Goal: Find specific page/section: Find specific page/section

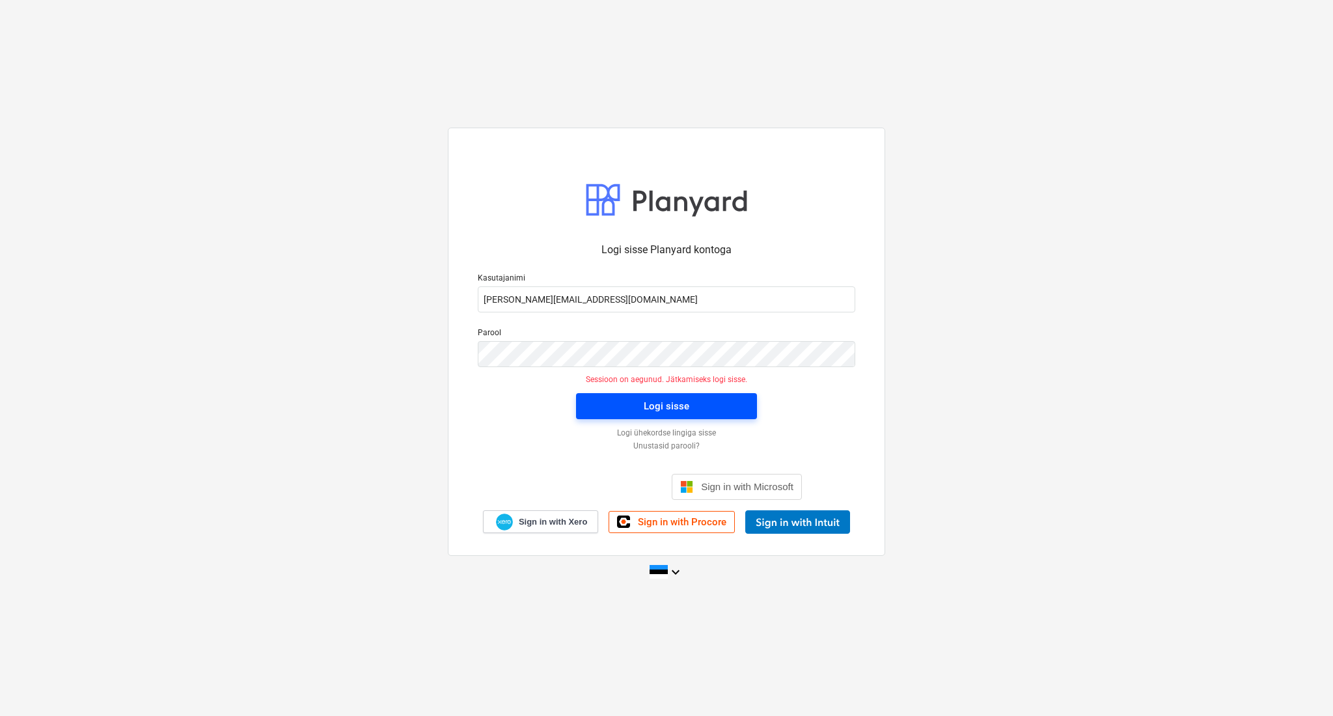
click at [623, 409] on span "Logi sisse" at bounding box center [667, 406] width 150 height 17
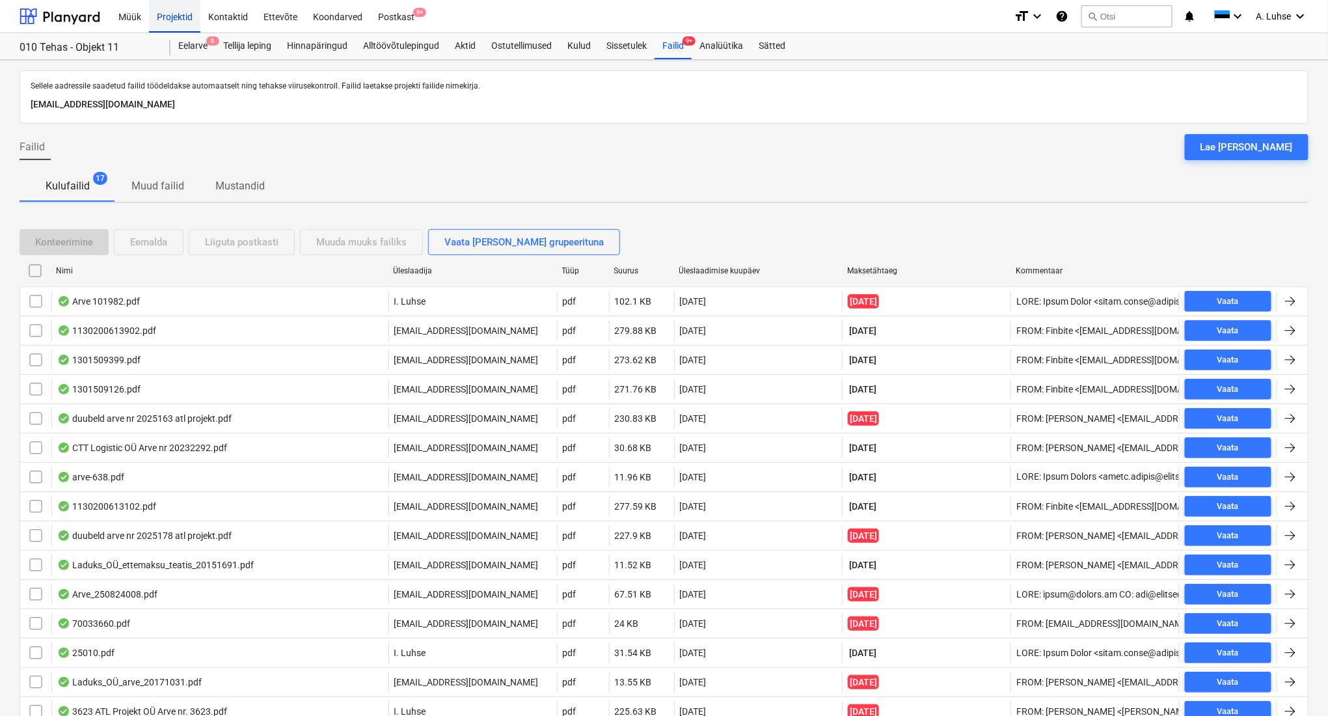
click at [184, 10] on div "Projektid" at bounding box center [174, 15] width 51 height 33
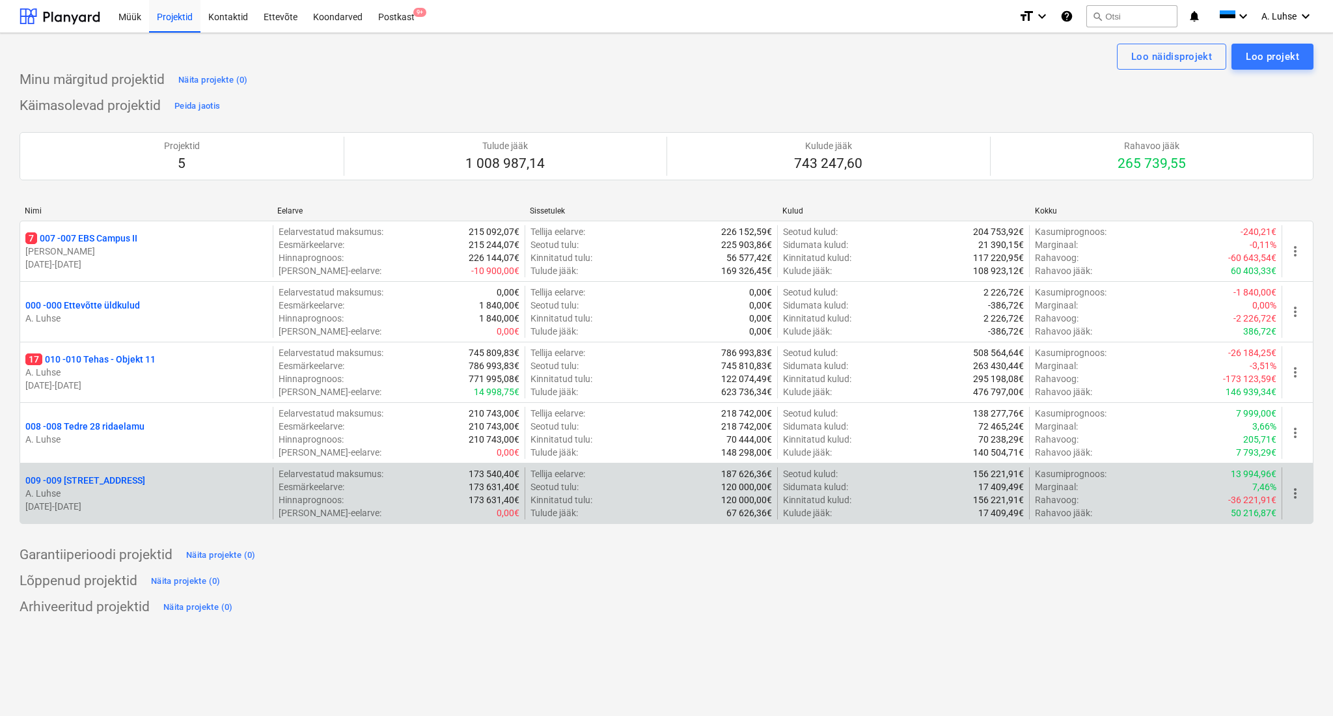
click at [134, 485] on div "009 - 009 [STREET_ADDRESS]" at bounding box center [146, 480] width 242 height 13
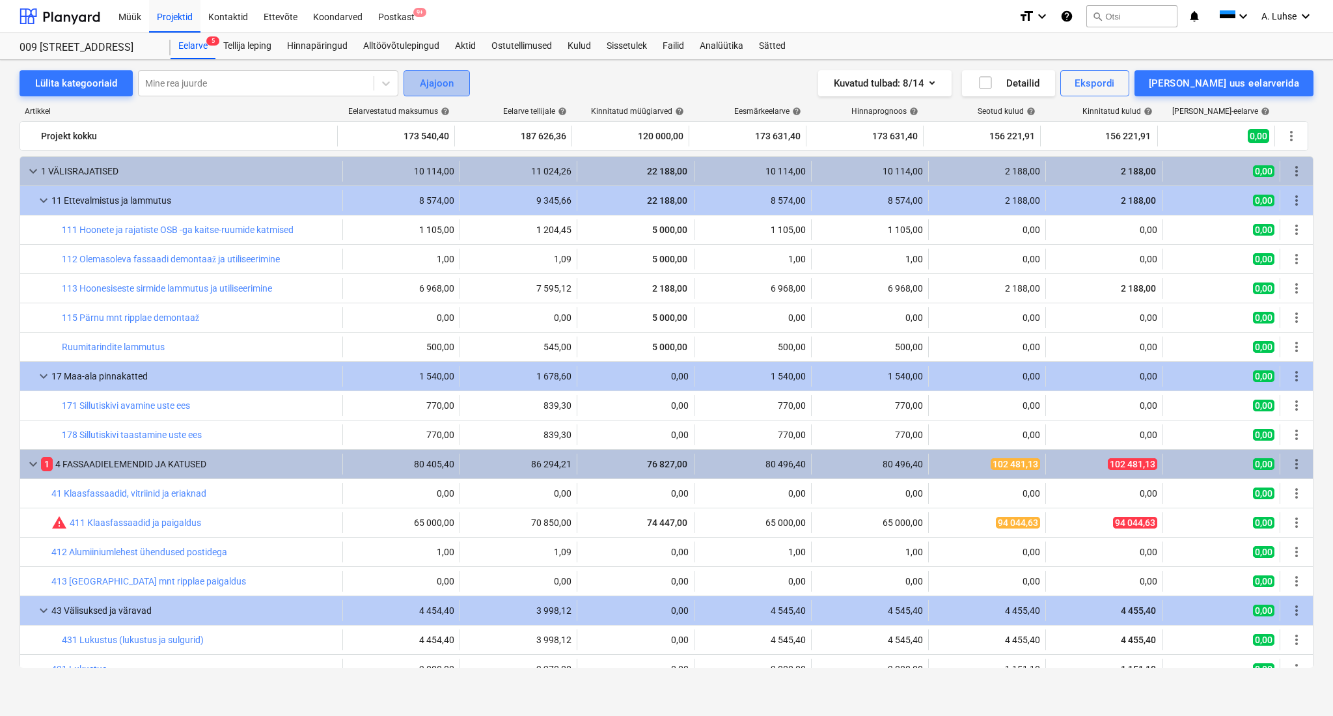
click at [441, 75] on div "Ajajoon" at bounding box center [437, 83] width 34 height 17
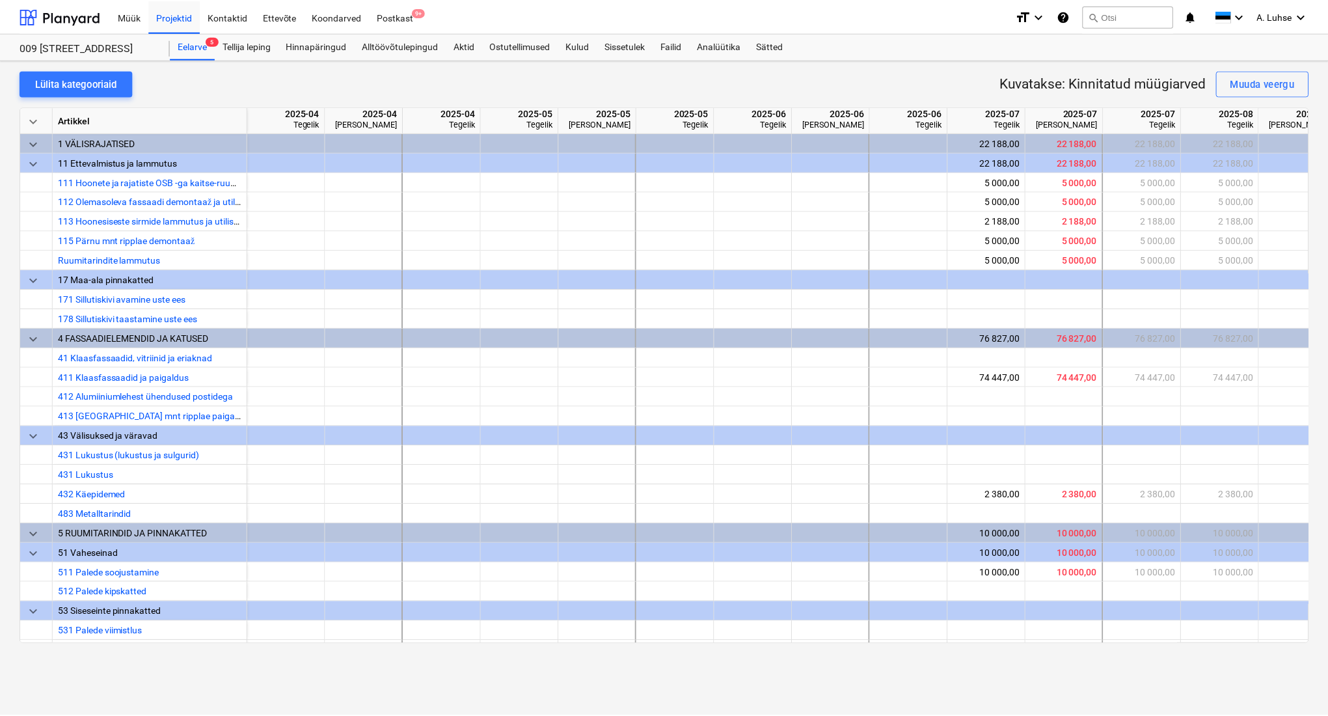
scroll to position [0, 267]
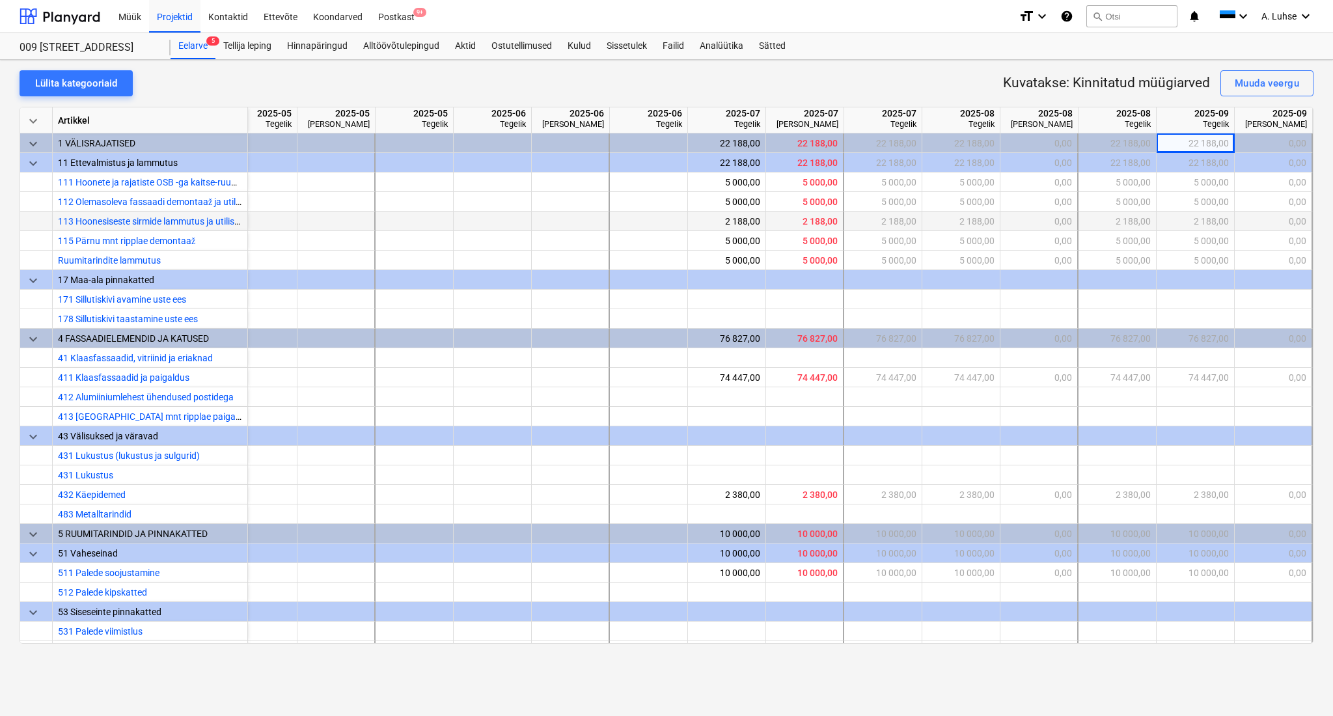
click at [1183, 223] on div "2 188,00" at bounding box center [1195, 222] width 67 height 20
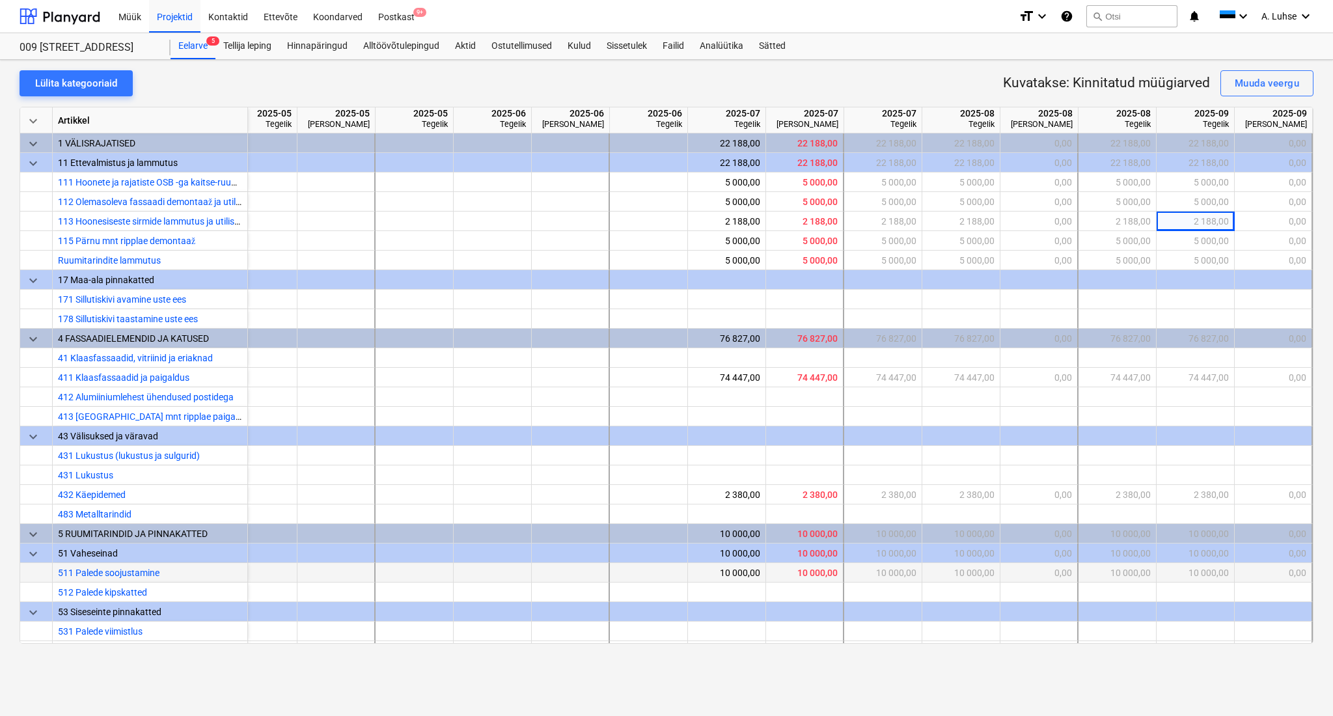
click at [733, 577] on div "10 000,00" at bounding box center [726, 573] width 67 height 20
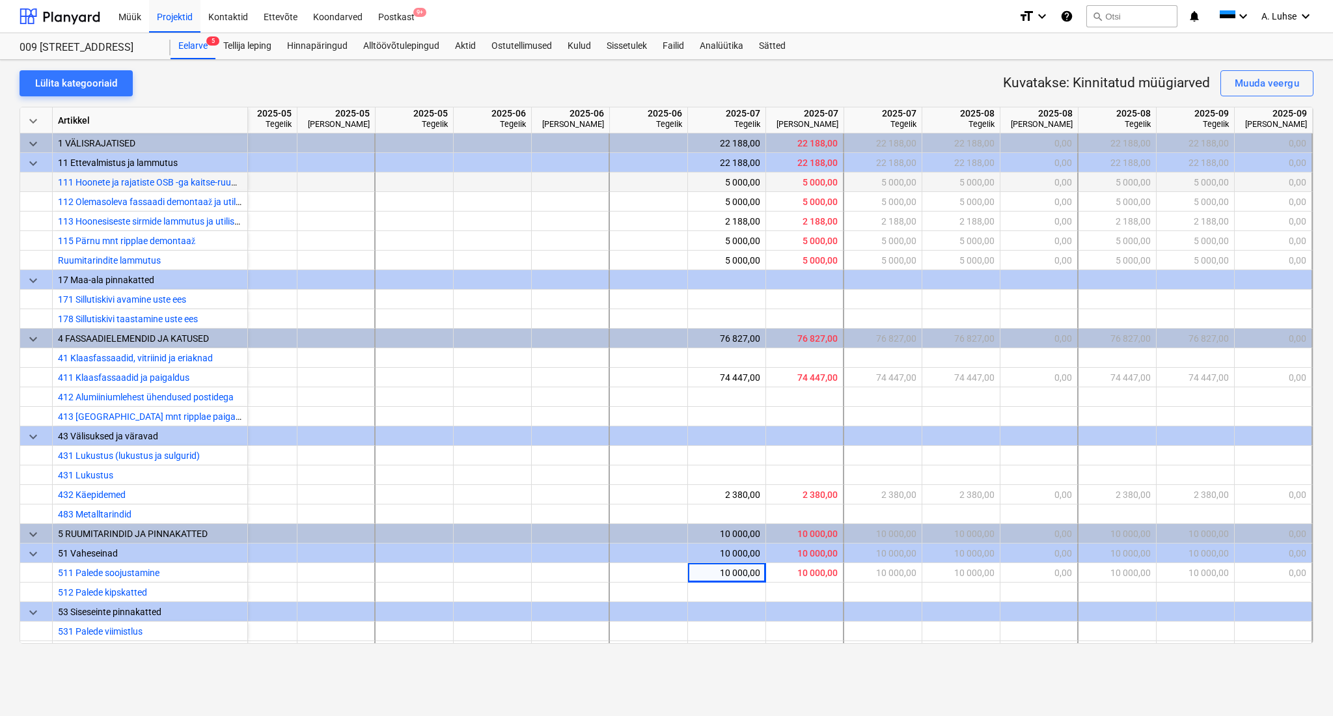
click at [722, 183] on div "5 000,00" at bounding box center [726, 182] width 67 height 20
drag, startPoint x: 845, startPoint y: 648, endPoint x: 1000, endPoint y: 648, distance: 154.9
click at [1000, 648] on div "Lülita kategooriaid Kuvatakse: Kinnitatud müügiarved Muuda veergu keyboard_arro…" at bounding box center [666, 388] width 1333 height 656
click at [894, 245] on div "5 000,00" at bounding box center [882, 241] width 67 height 20
click at [892, 224] on div "2 188,00" at bounding box center [882, 222] width 67 height 20
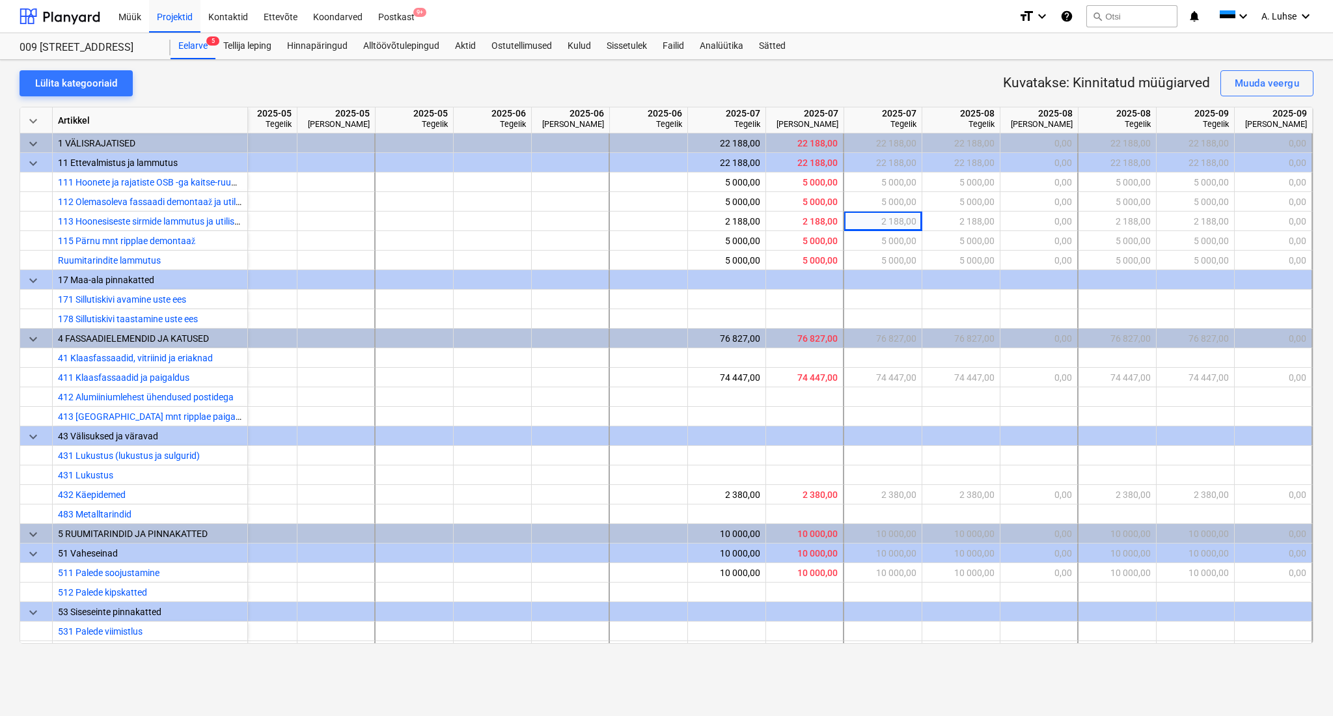
drag, startPoint x: 1112, startPoint y: 644, endPoint x: 1185, endPoint y: 646, distance: 73.6
click at [1185, 646] on div "Lülita kategooriaid Kuvatakse: Kinnitatud müügiarved Muuda veergu keyboard_arro…" at bounding box center [666, 388] width 1333 height 656
click at [184, 36] on div "Eelarve 5" at bounding box center [193, 46] width 45 height 26
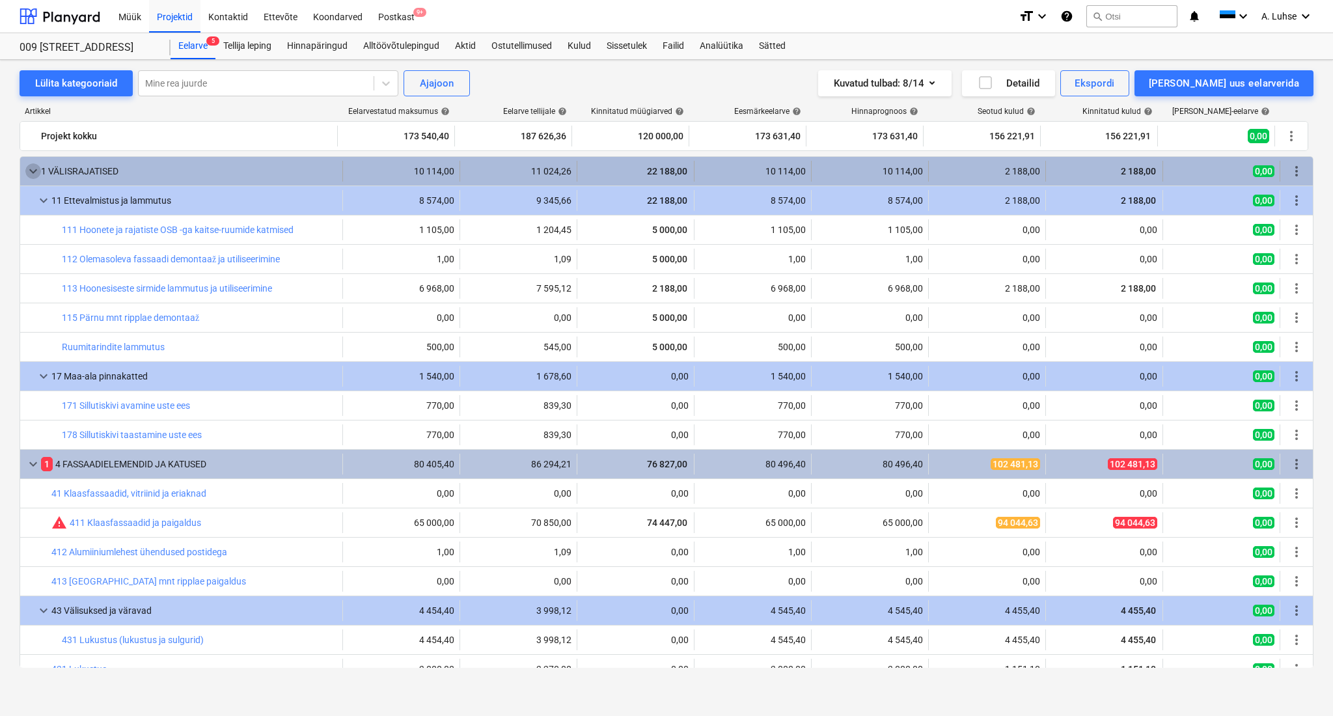
click at [33, 168] on span "keyboard_arrow_down" at bounding box center [33, 171] width 16 height 16
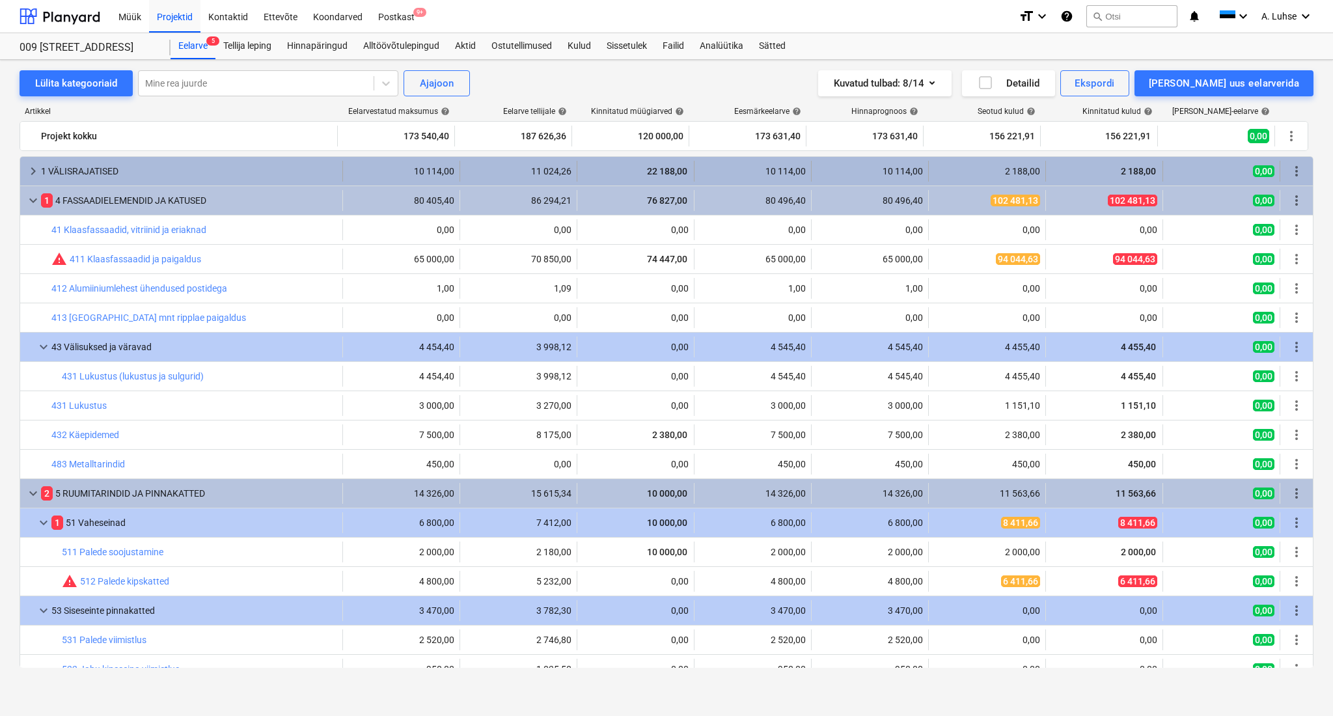
click at [33, 168] on span "keyboard_arrow_right" at bounding box center [33, 171] width 16 height 16
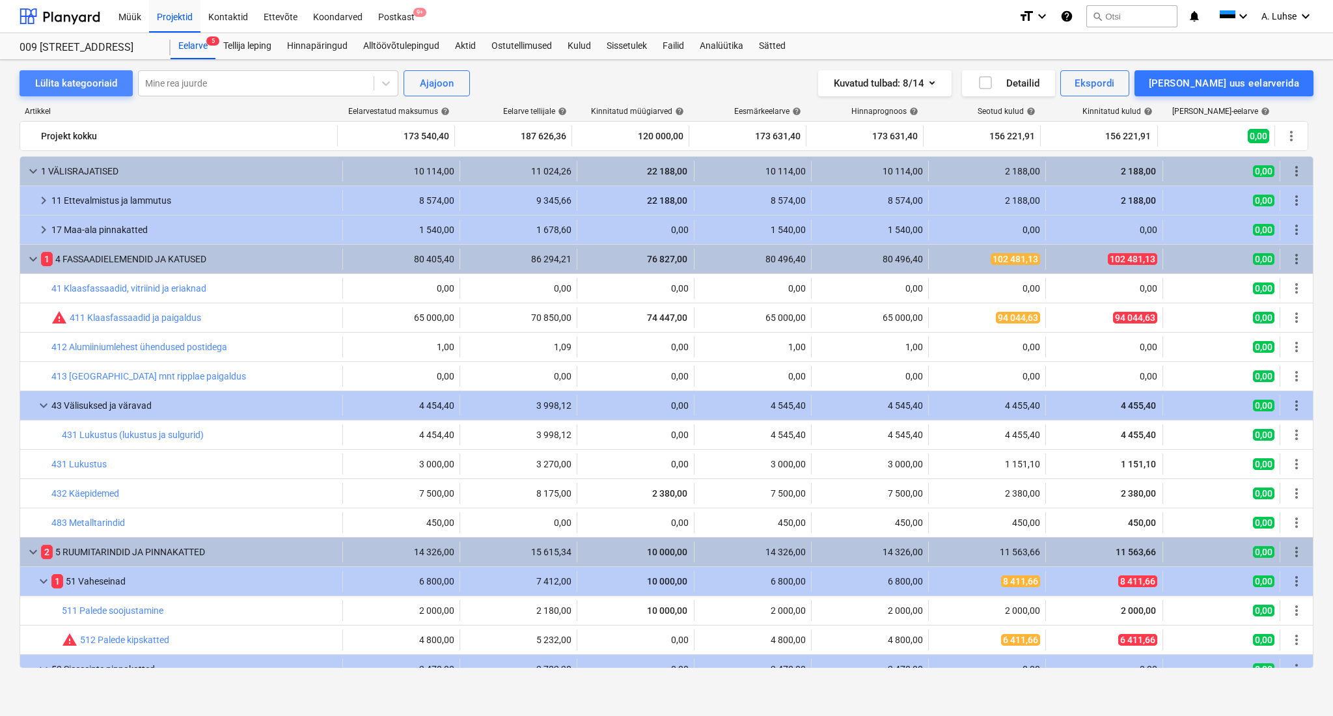
click at [49, 83] on div "Lülita kategooriaid" at bounding box center [76, 83] width 82 height 17
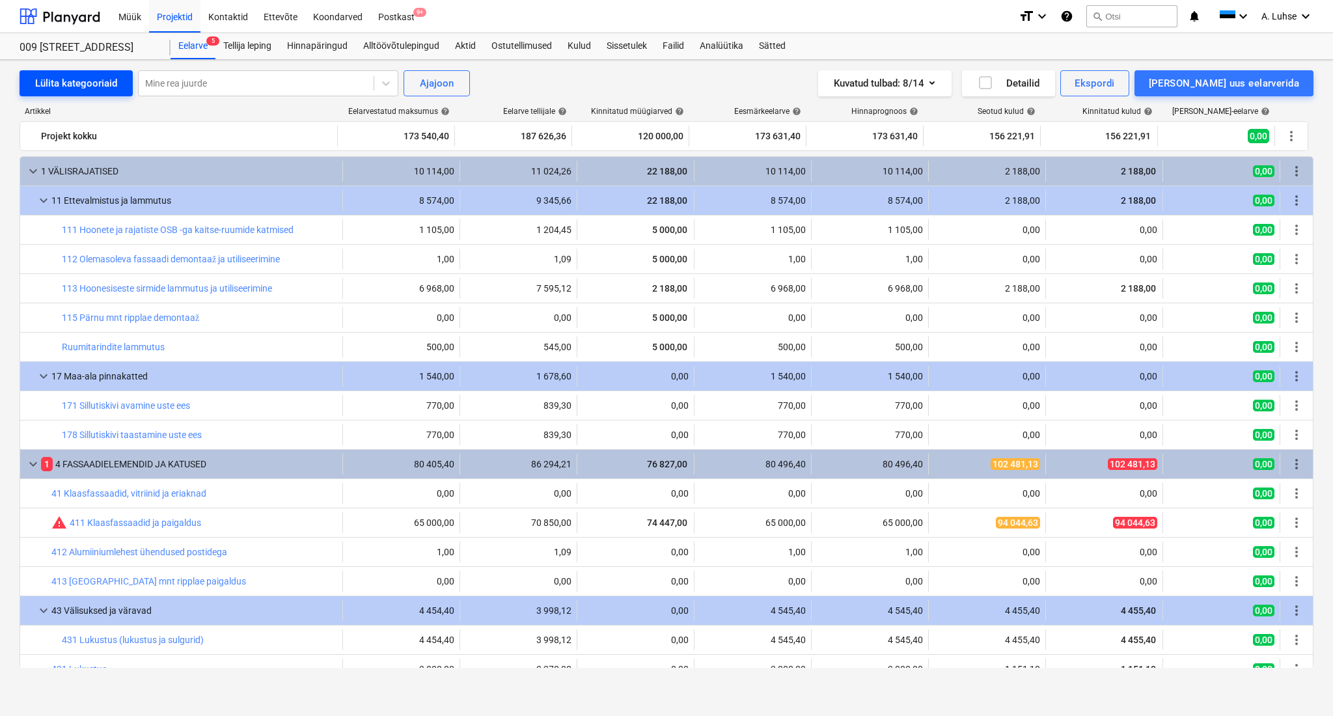
click at [48, 86] on div "Lülita kategooriaid" at bounding box center [76, 83] width 82 height 17
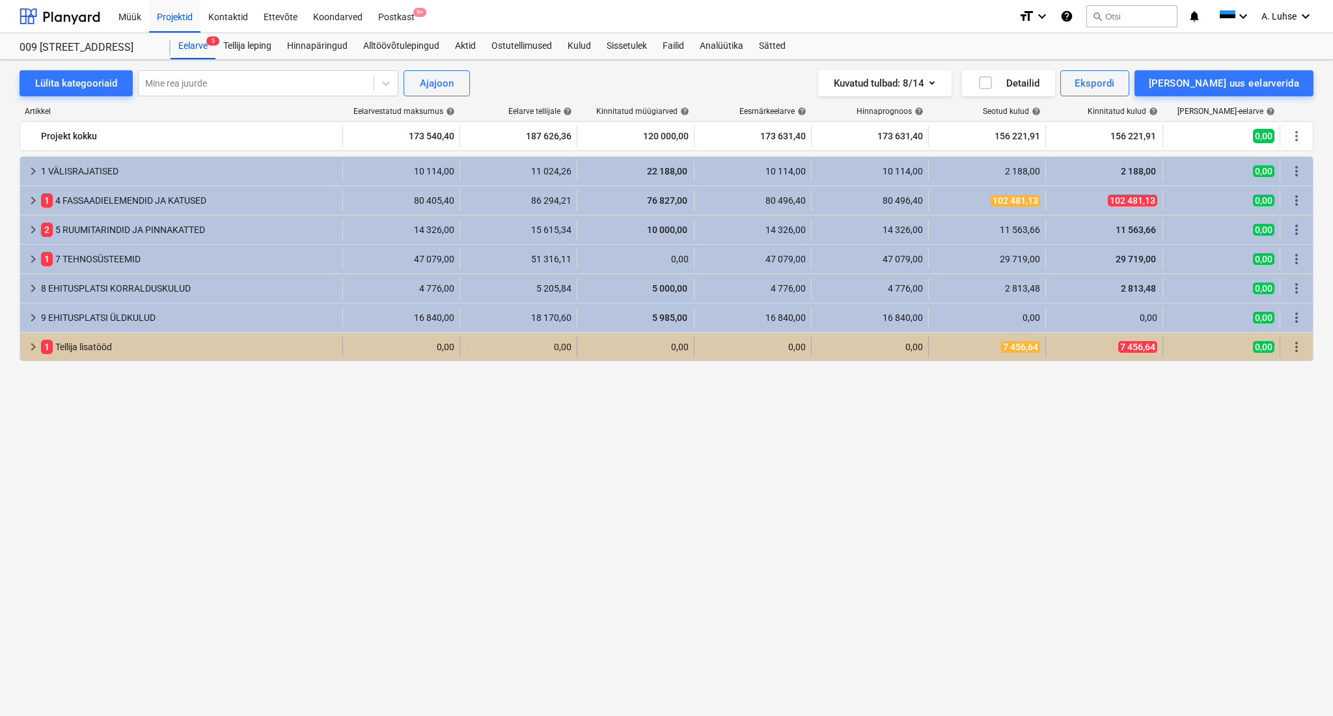
click at [89, 337] on div "1 Tellija lisatööd" at bounding box center [189, 346] width 296 height 21
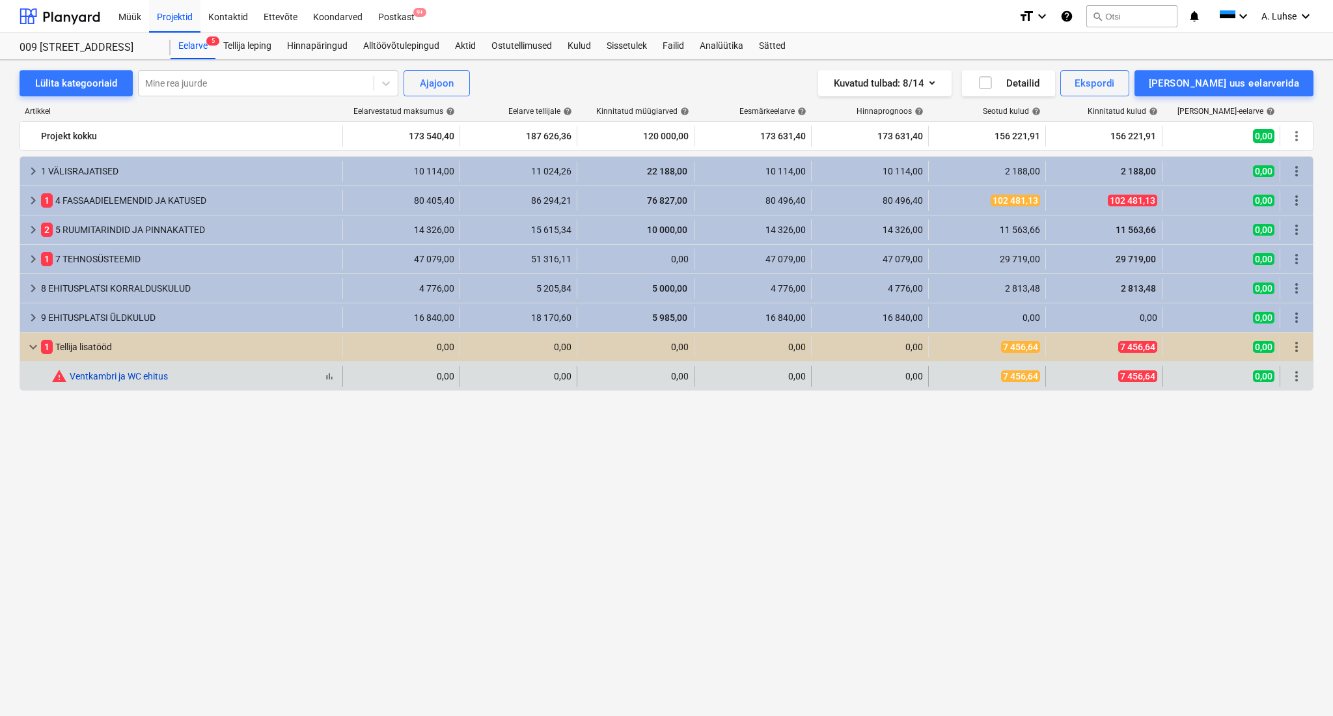
click at [96, 376] on link "Ventkambri ja WC ehitus" at bounding box center [119, 376] width 98 height 10
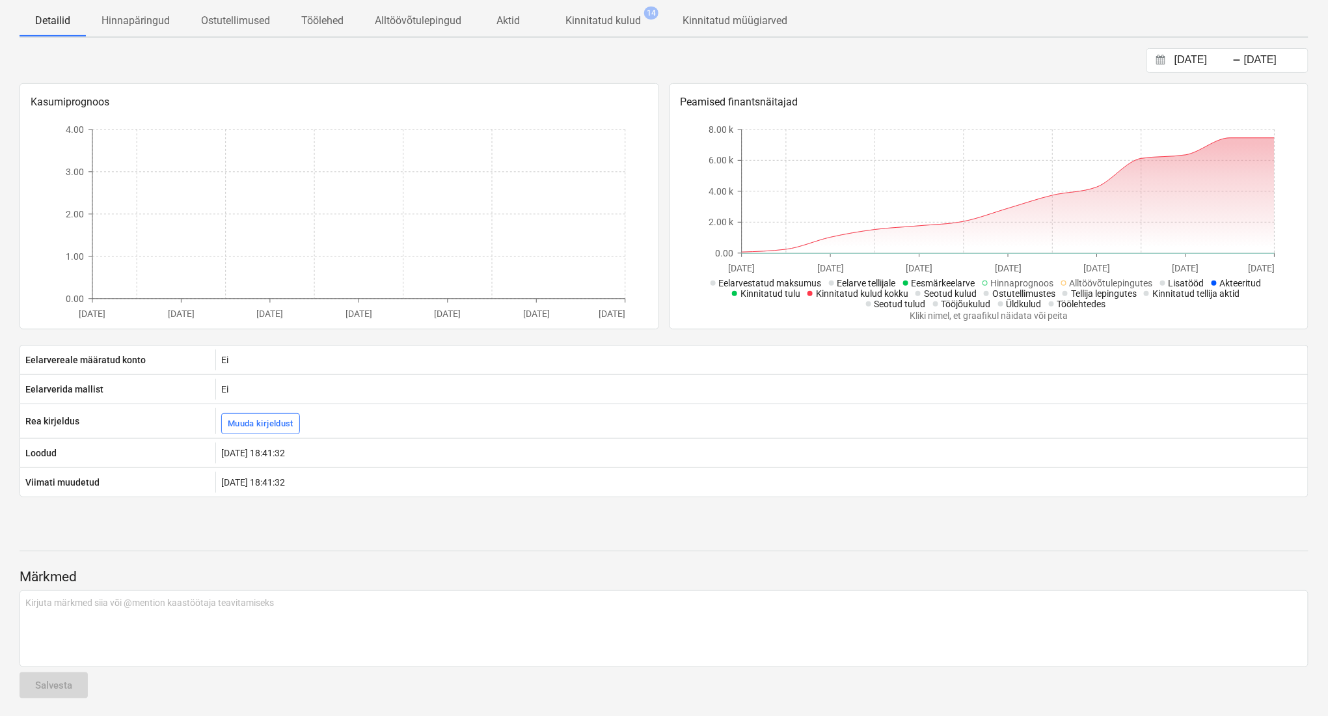
scroll to position [190, 0]
